Goal: Task Accomplishment & Management: Use online tool/utility

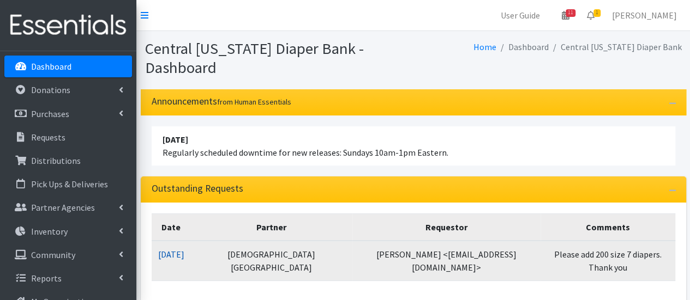
click at [184, 254] on link "[DATE]" at bounding box center [171, 254] width 26 height 11
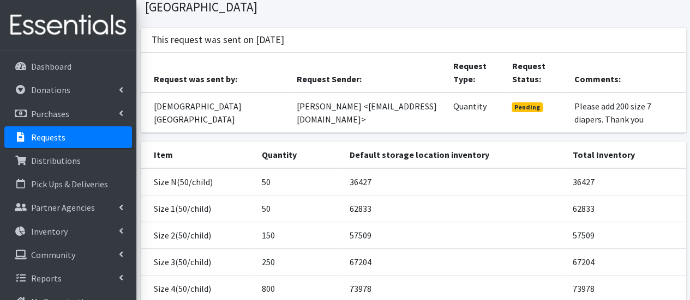
scroll to position [55, 0]
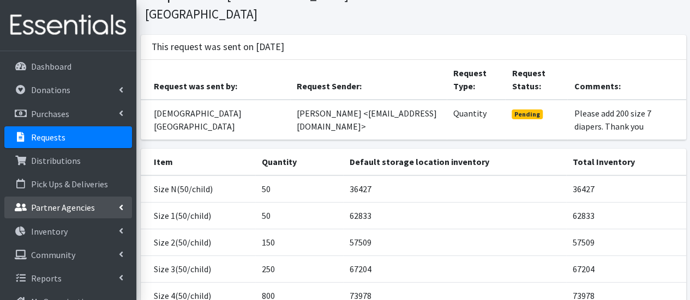
click at [63, 208] on p "Partner Agencies" at bounding box center [63, 207] width 64 height 11
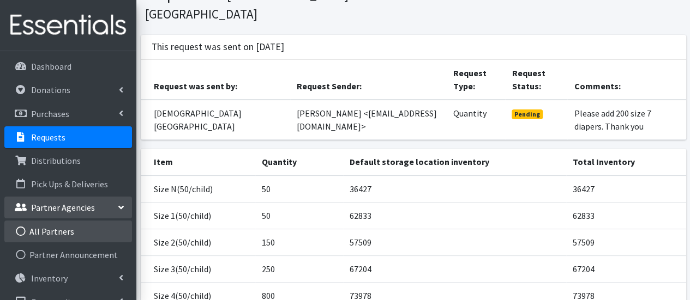
click at [68, 231] on link "All Partners" at bounding box center [68, 232] width 128 height 22
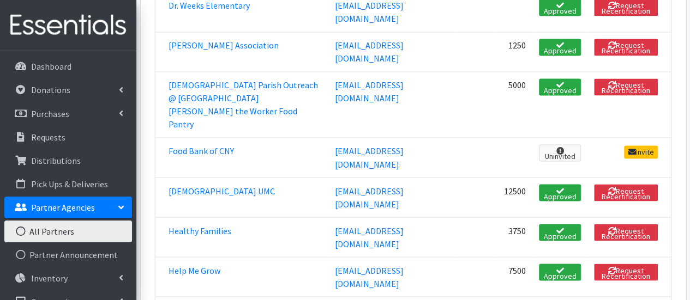
scroll to position [1036, 0]
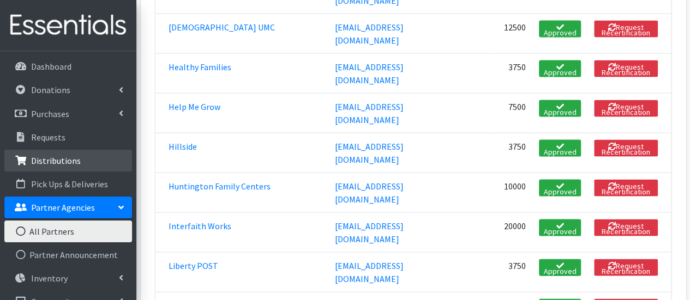
click at [65, 153] on link "Distributions" at bounding box center [68, 161] width 128 height 22
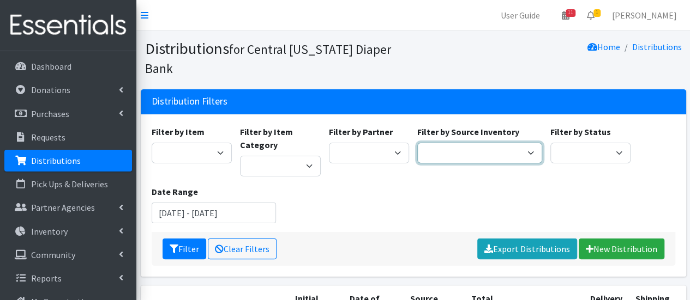
click at [467, 143] on select "Pioneer Warehouse TANF" at bounding box center [479, 153] width 125 height 21
select select "39"
click at [417, 143] on select "Pioneer Warehouse TANF" at bounding box center [479, 153] width 125 height 21
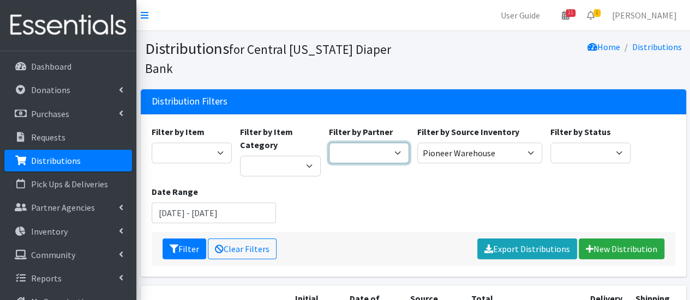
click at [369, 143] on select "All Saints Church Baby Momma Association Bellegrove Missionary Baptist Church F…" at bounding box center [369, 153] width 81 height 21
click at [159, 244] on div "Filter Clear Filters Export Distributions New Distribution" at bounding box center [413, 249] width 523 height 34
click at [390, 143] on select "All Saints Church Baby Momma Association Bellegrove Missionary Baptist Church F…" at bounding box center [369, 153] width 81 height 21
select select "558"
click at [329, 143] on select "All Saints Church Baby Momma Association Bellegrove Missionary Baptist Church F…" at bounding box center [369, 153] width 81 height 21
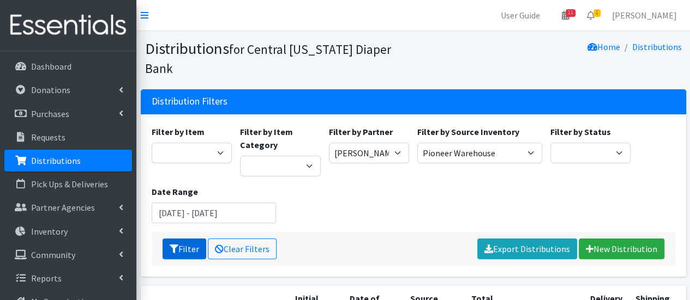
click at [179, 239] on button "Filter" at bounding box center [184, 249] width 44 height 21
click at [183, 239] on button "Filter" at bounding box center [184, 249] width 44 height 21
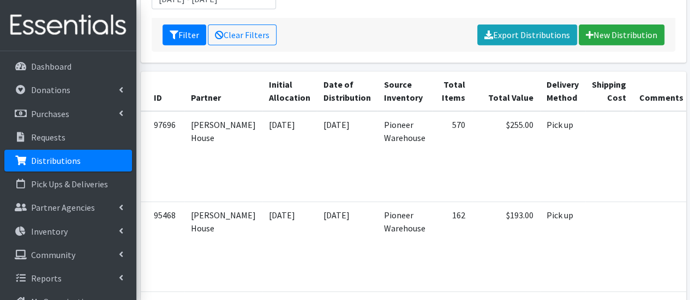
scroll to position [218, 0]
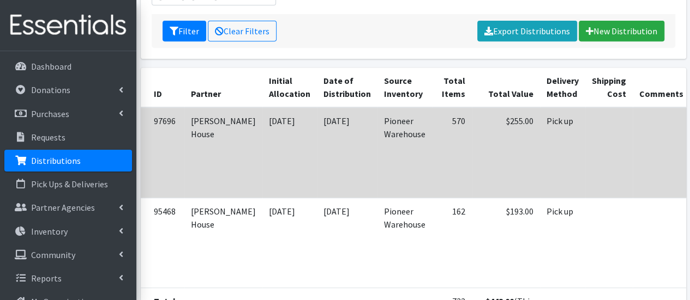
click at [585, 125] on td at bounding box center [608, 152] width 47 height 90
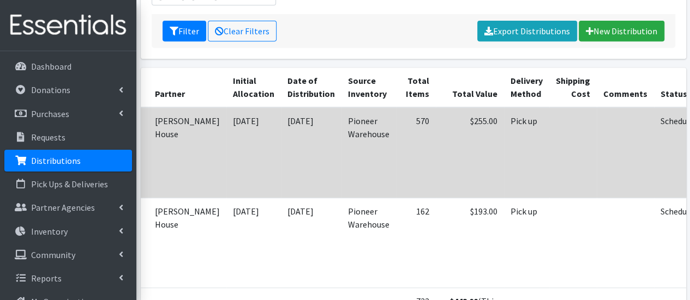
scroll to position [0, 37]
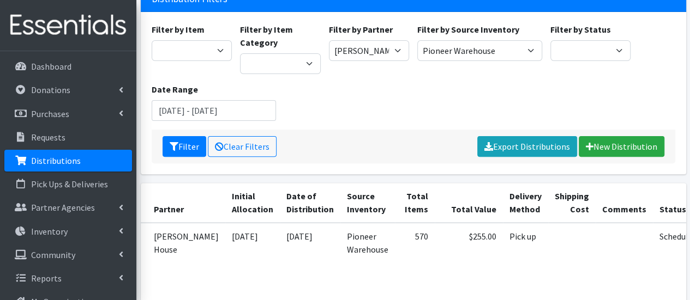
scroll to position [0, 0]
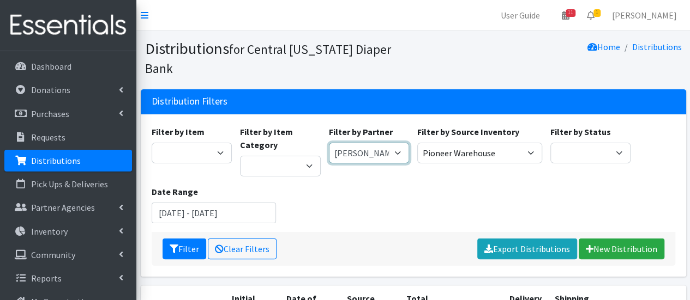
click at [401, 143] on select "[DEMOGRAPHIC_DATA] Baby Momma Association [DEMOGRAPHIC_DATA] Food Pantry [GEOGR…" at bounding box center [369, 153] width 81 height 21
select select "292"
click at [329, 143] on select "[DEMOGRAPHIC_DATA] Baby Momma Association [DEMOGRAPHIC_DATA] Food Pantry [GEOGR…" at bounding box center [369, 153] width 81 height 21
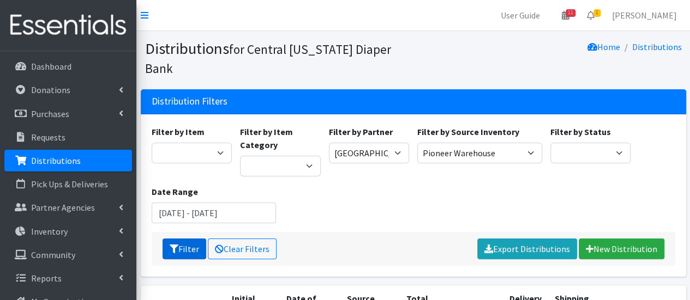
click at [173, 245] on icon "submit" at bounding box center [174, 249] width 9 height 9
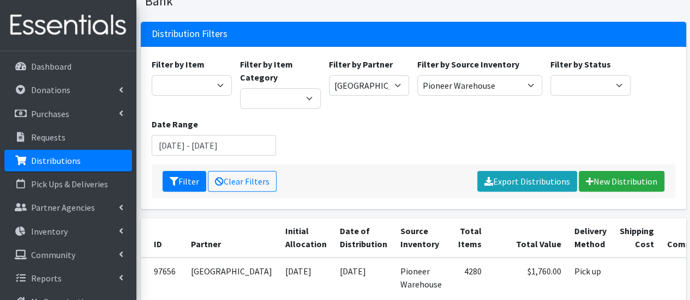
scroll to position [164, 0]
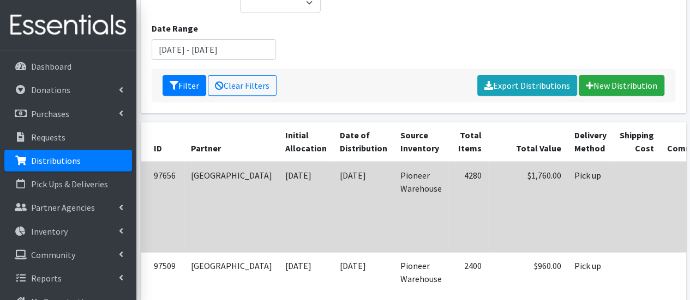
click at [567, 173] on td "Pick up" at bounding box center [589, 207] width 45 height 90
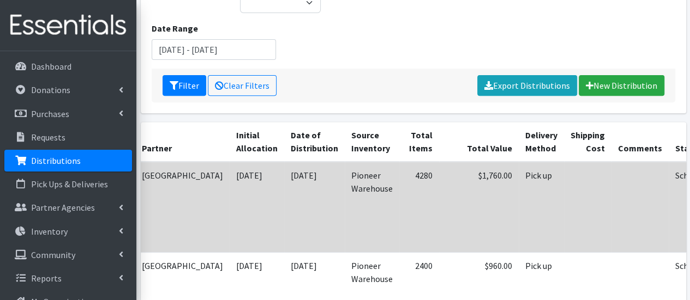
scroll to position [0, 63]
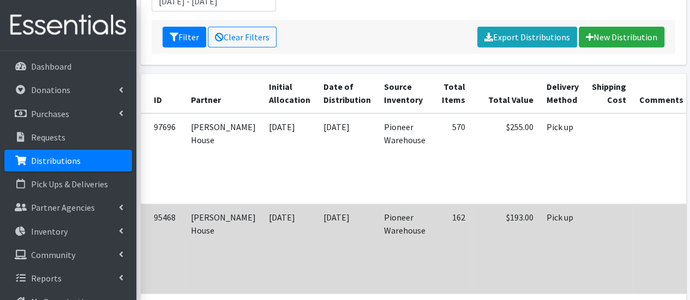
scroll to position [218, 0]
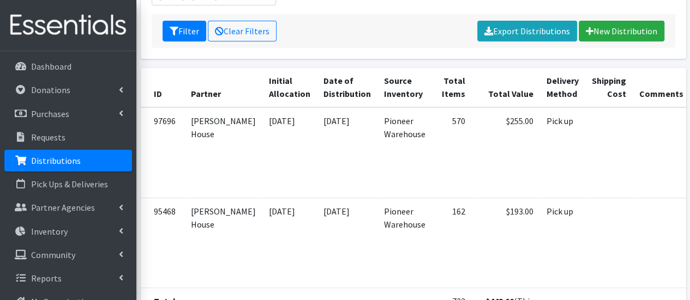
scroll to position [109, 0]
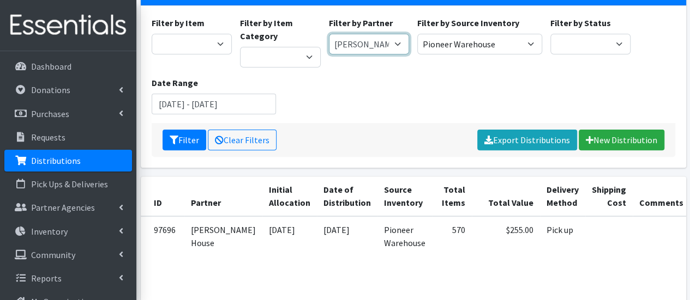
click at [392, 34] on select "[DEMOGRAPHIC_DATA] Baby Momma Association [DEMOGRAPHIC_DATA] Food Pantry [GEOGR…" at bounding box center [369, 44] width 81 height 21
select select "292"
click at [329, 34] on select "[DEMOGRAPHIC_DATA] Baby Momma Association [DEMOGRAPHIC_DATA] Food Pantry [GEOGR…" at bounding box center [369, 44] width 81 height 21
